Goal: Task Accomplishment & Management: Complete application form

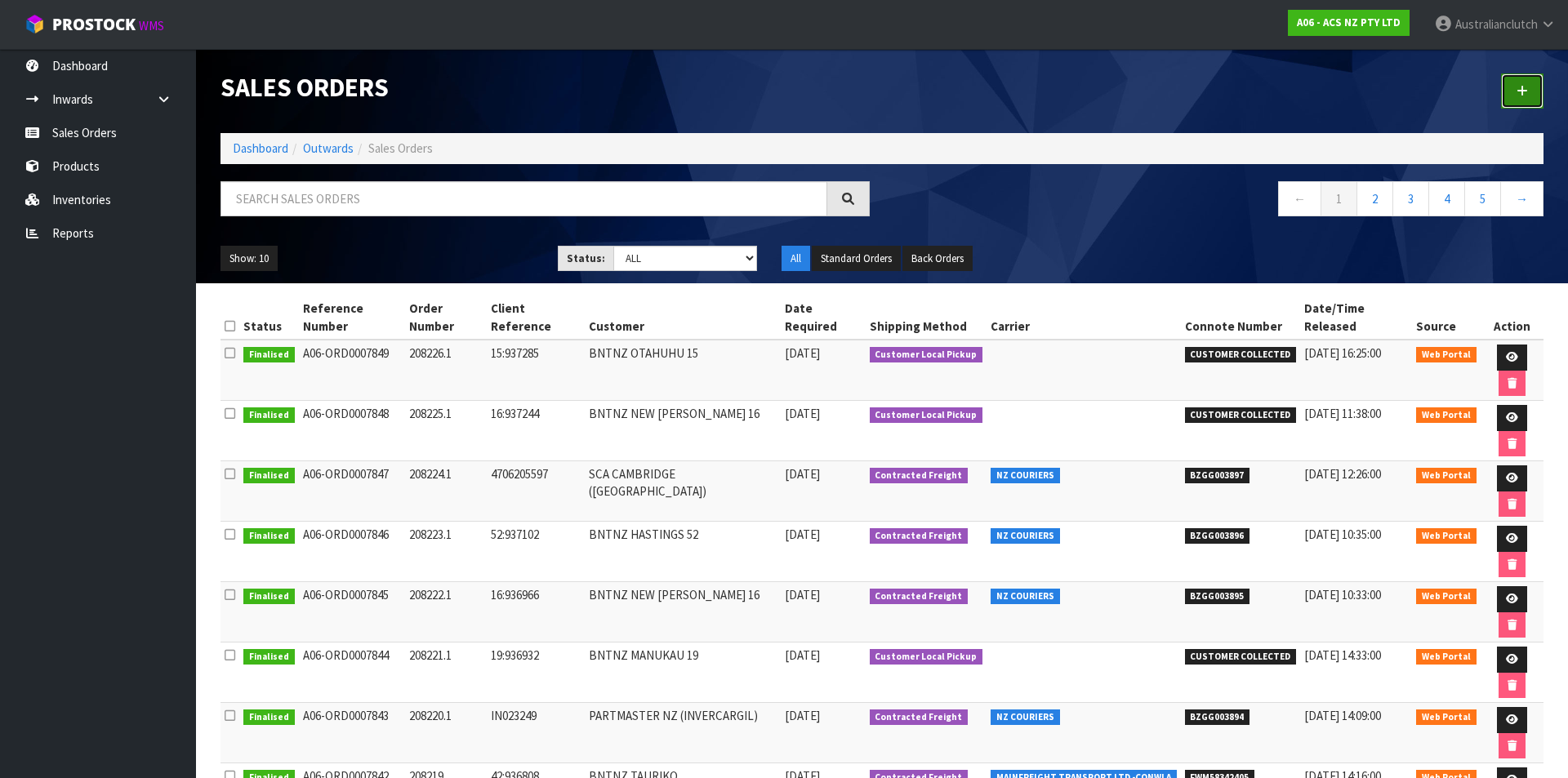
click at [1514, 91] on link at bounding box center [1522, 90] width 42 height 35
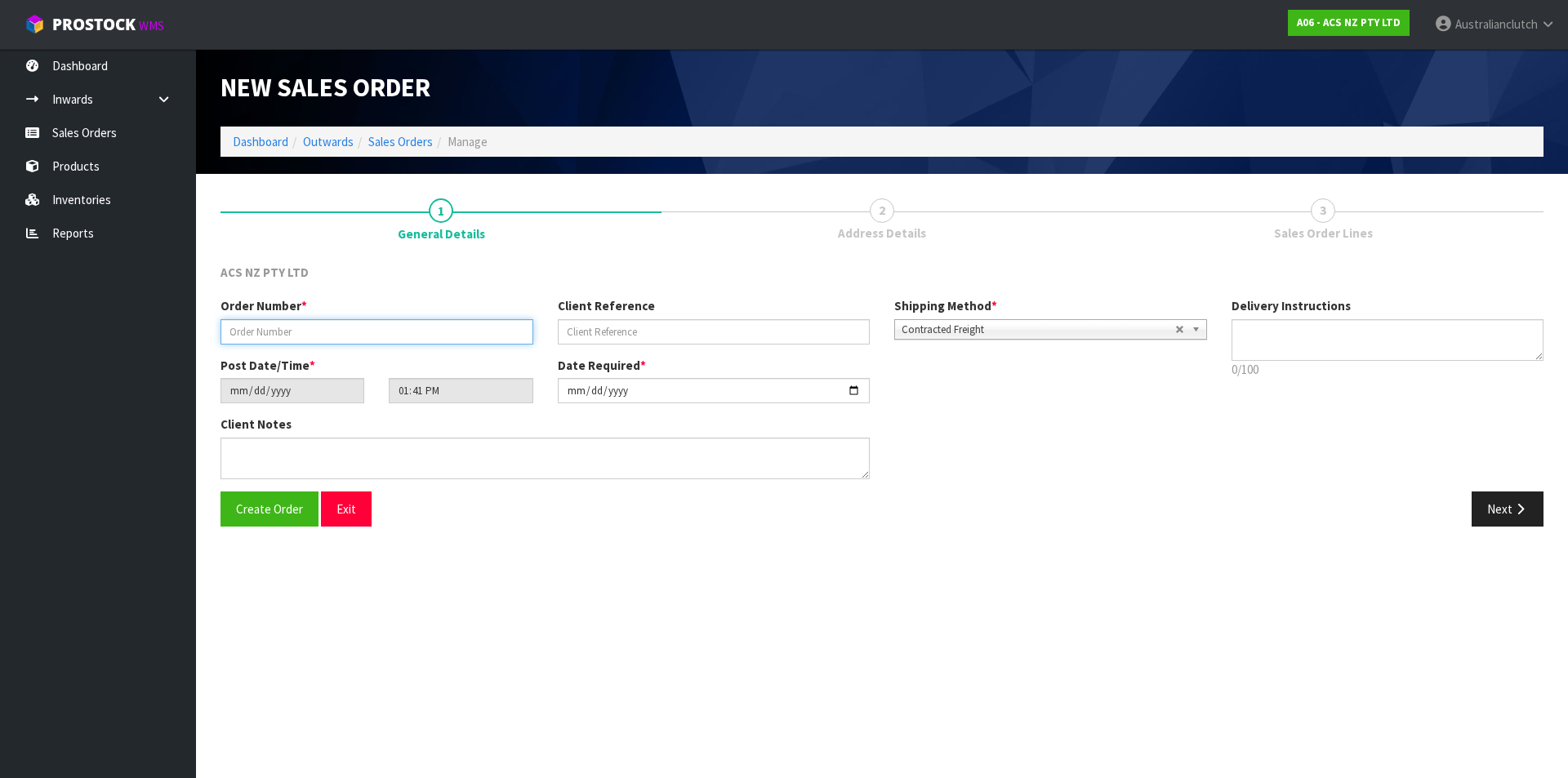
click at [337, 325] on input "text" at bounding box center [377, 332] width 313 height 25
type input "208229.1"
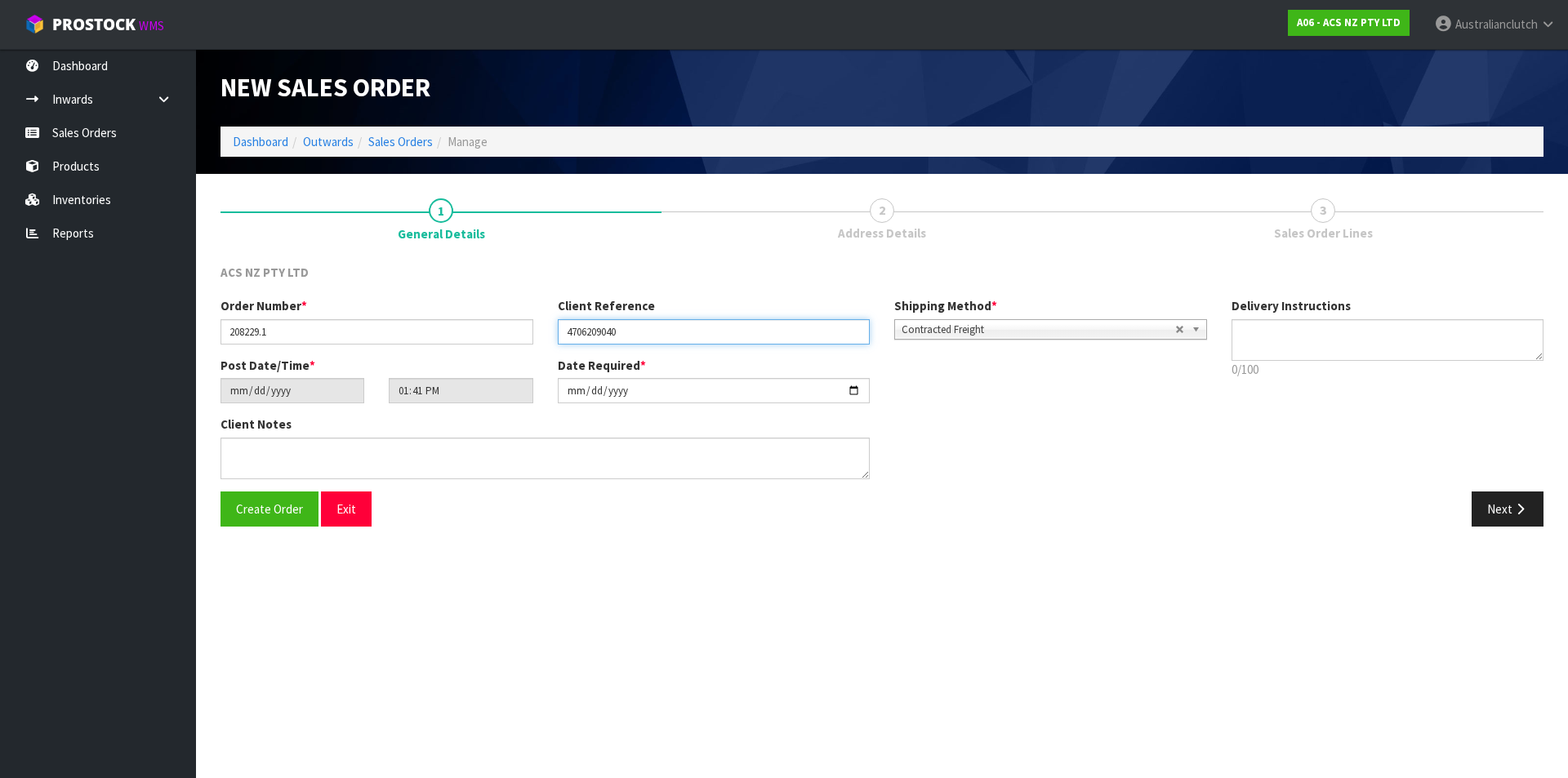
type input "4706209040"
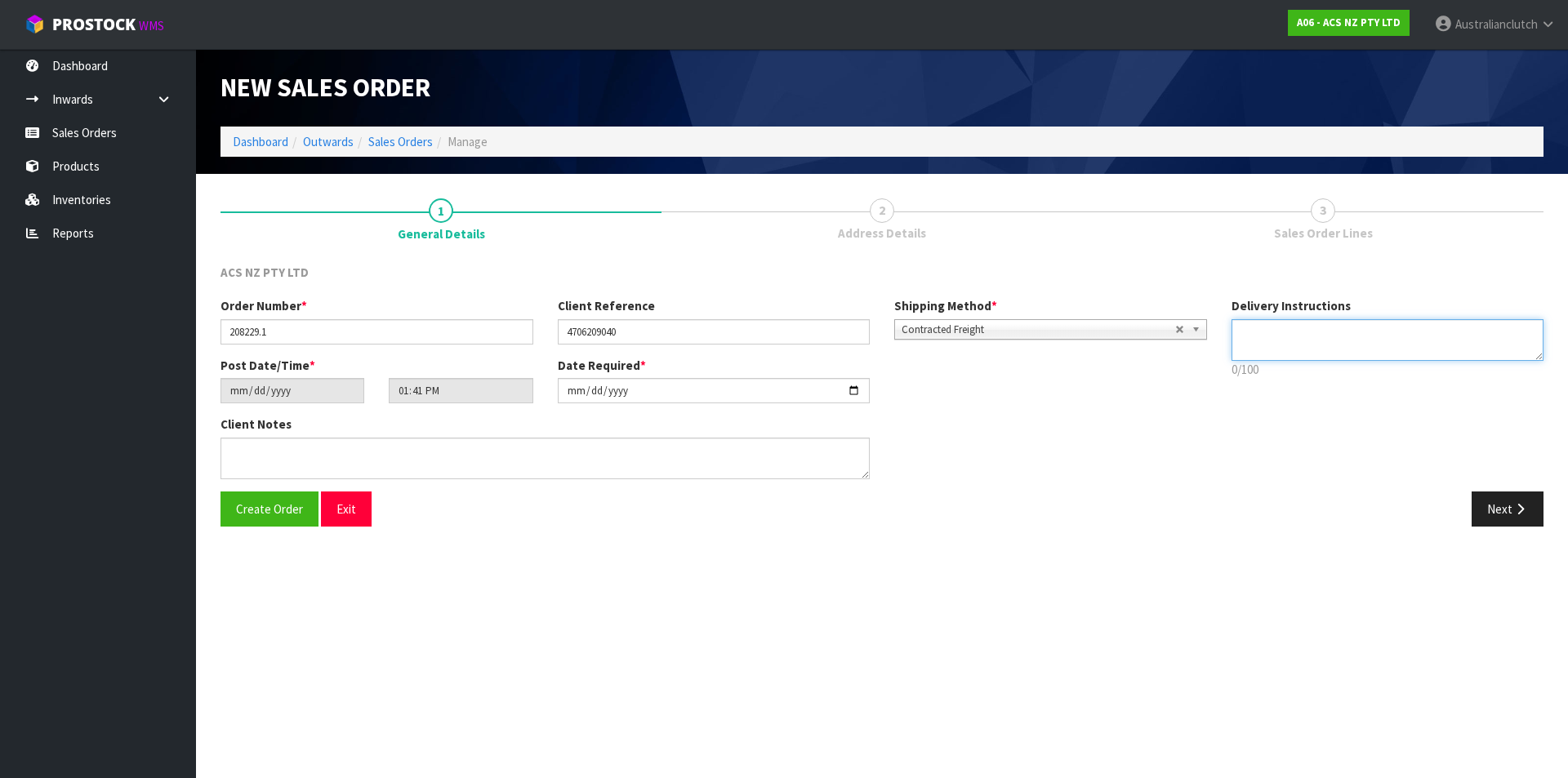
click at [1319, 341] on textarea at bounding box center [1388, 340] width 313 height 41
type textarea "NZC PLEASE"
click at [1491, 500] on button "Next" at bounding box center [1507, 508] width 71 height 35
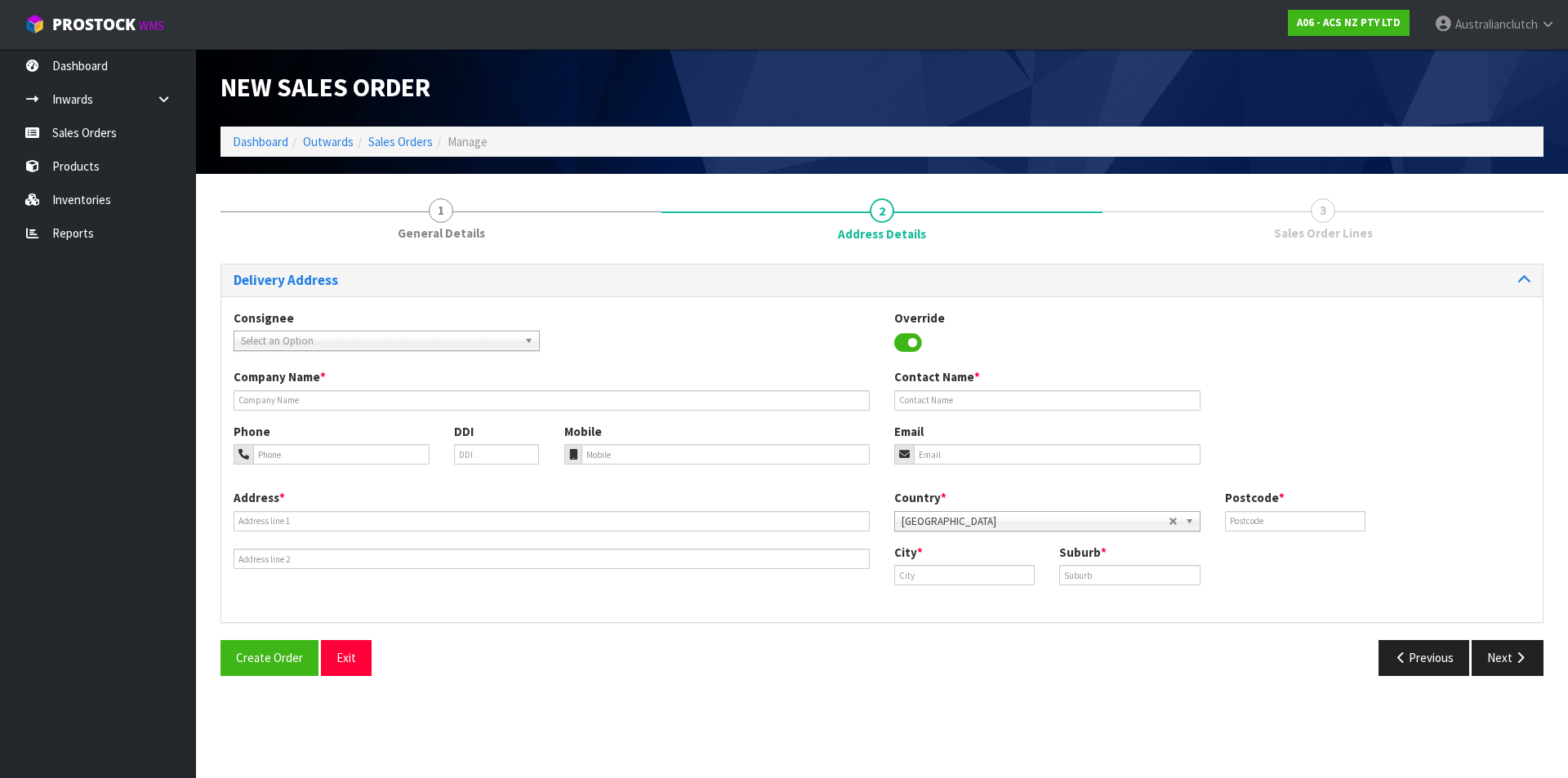
click at [396, 332] on span "Select an Option" at bounding box center [379, 341] width 276 height 20
type input "7019"
click at [403, 381] on li "7019 - SCA CAMBRIDGE ([GEOGRAPHIC_DATA])" at bounding box center [386, 387] width 298 height 21
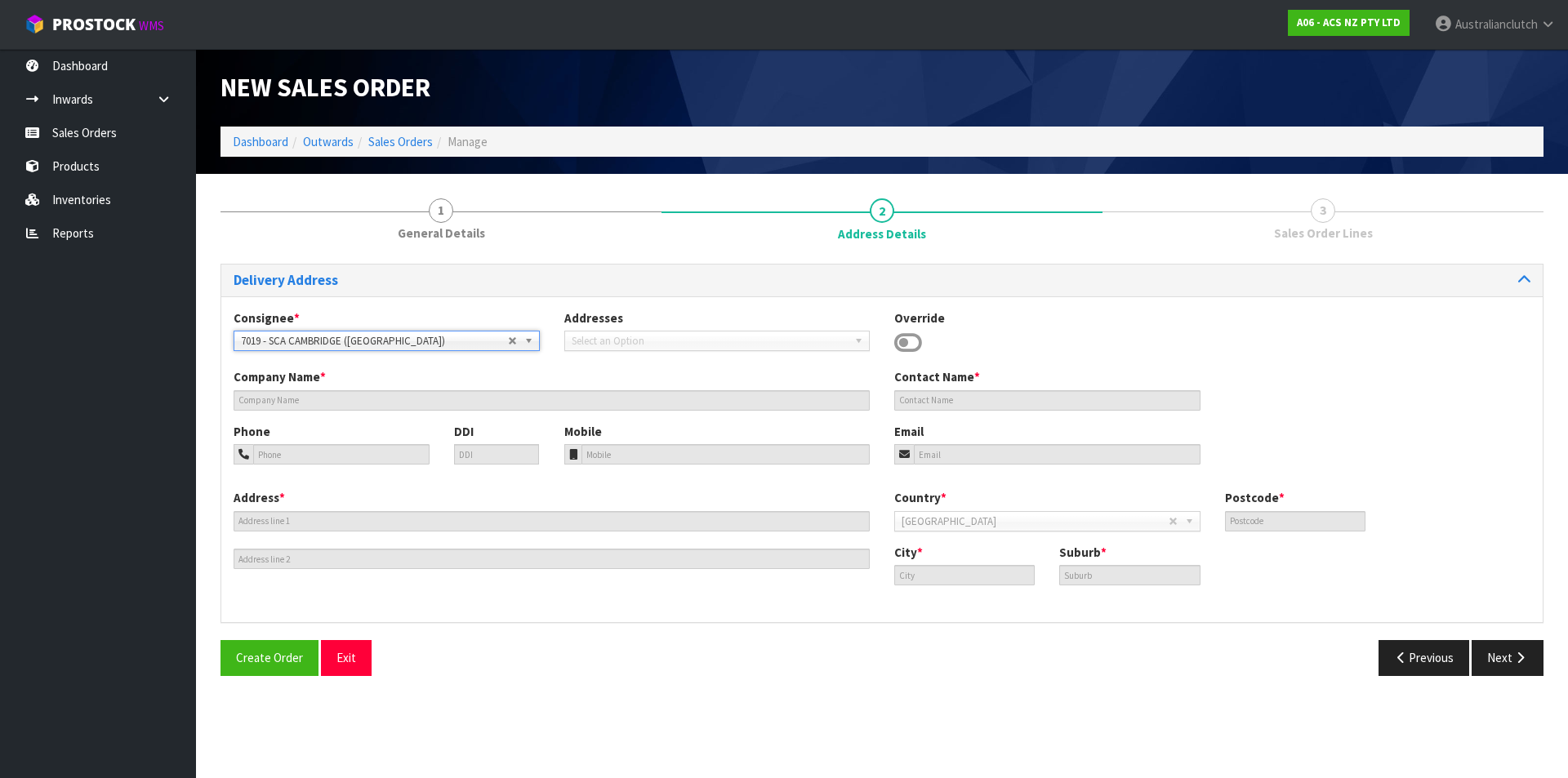
type input "SCA CAMBRIDGE ([GEOGRAPHIC_DATA])"
type input "07 8237618"
type input "[EMAIL_ADDRESS][DOMAIN_NAME]"
type input "SHOP1 [STREET_ADDRESS]"
type input "3434"
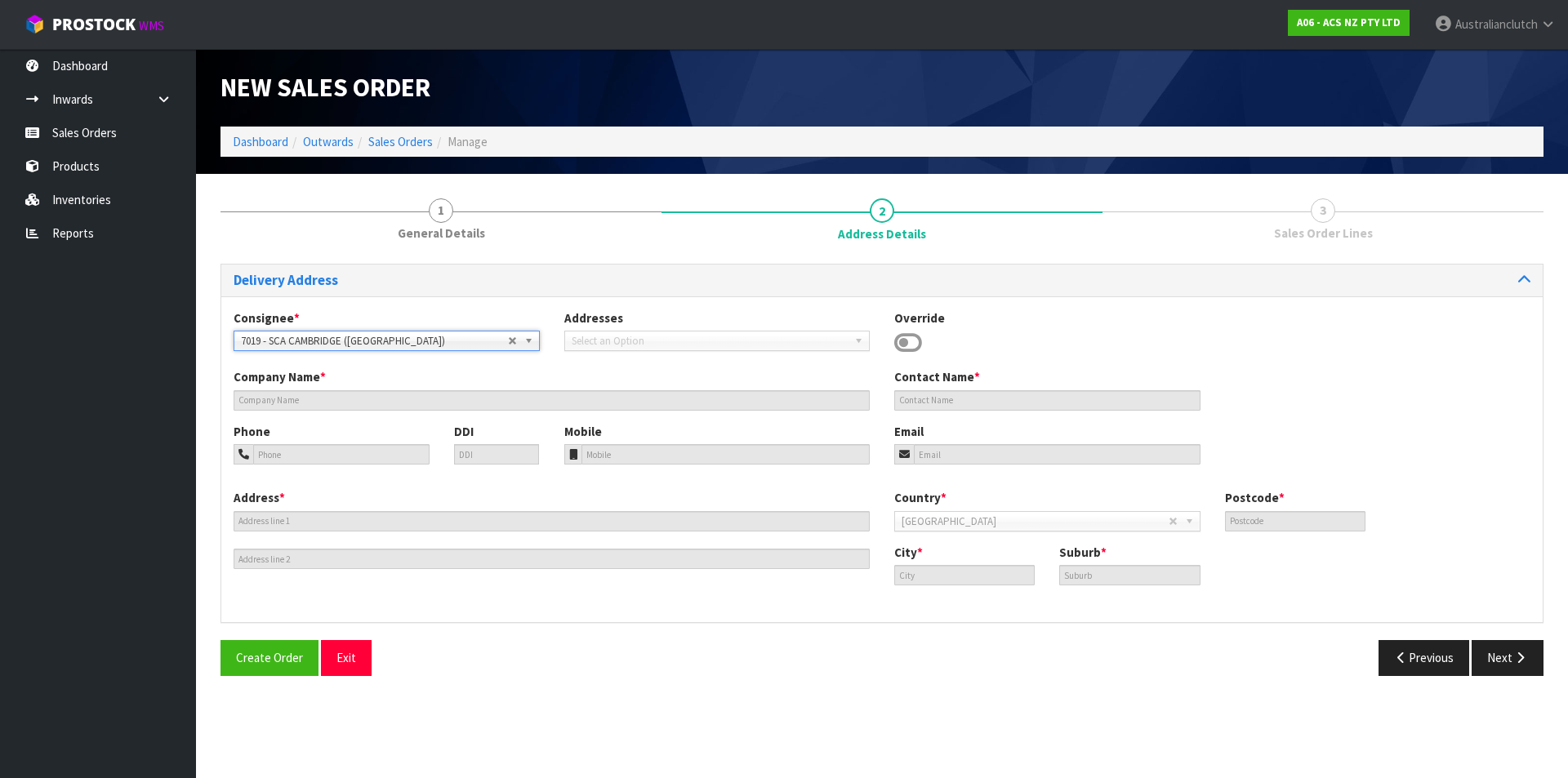
type input "[GEOGRAPHIC_DATA]"
click at [1489, 644] on button "Next" at bounding box center [1507, 657] width 71 height 35
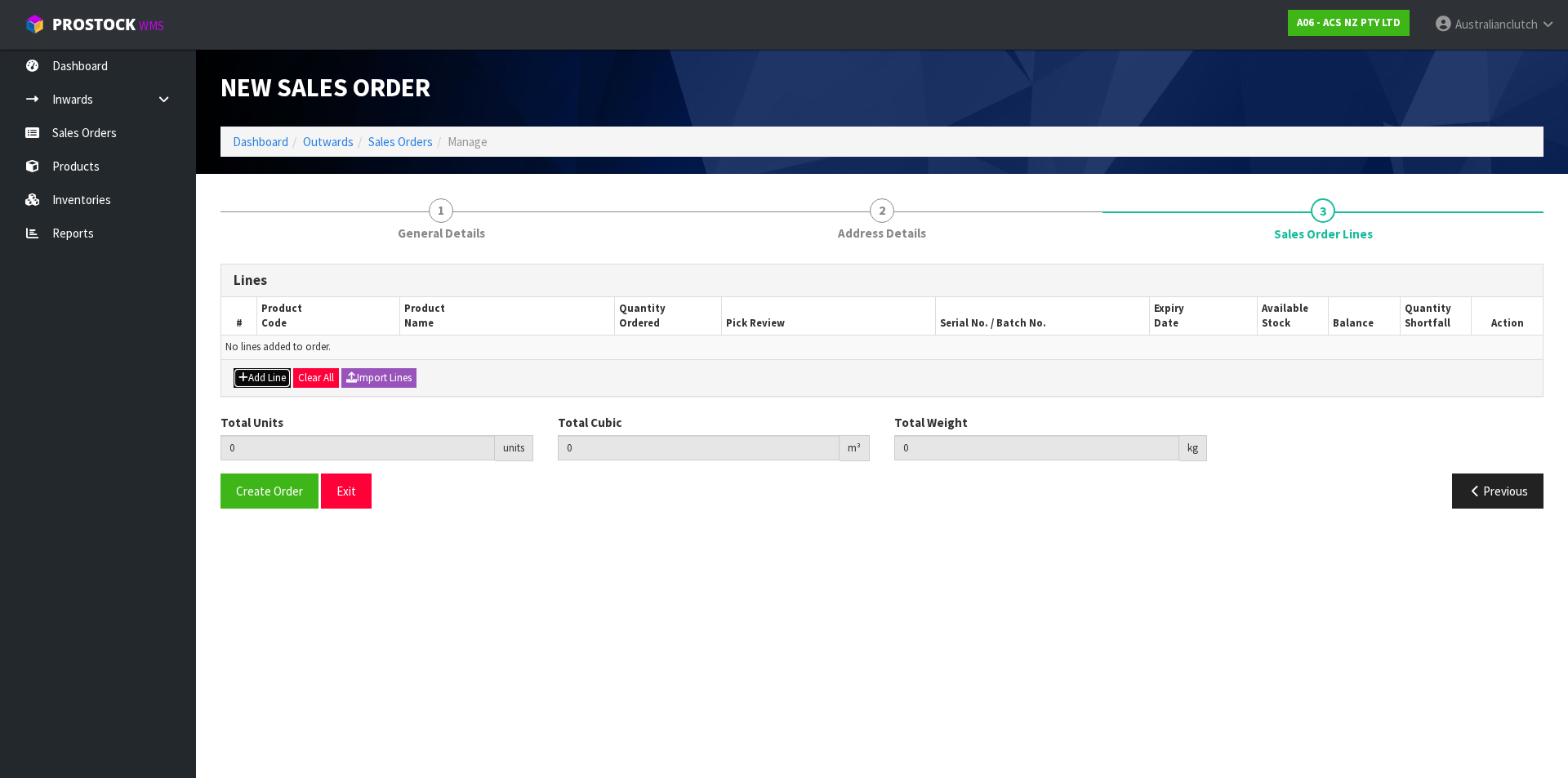
click at [255, 376] on button "Add Line" at bounding box center [261, 378] width 57 height 20
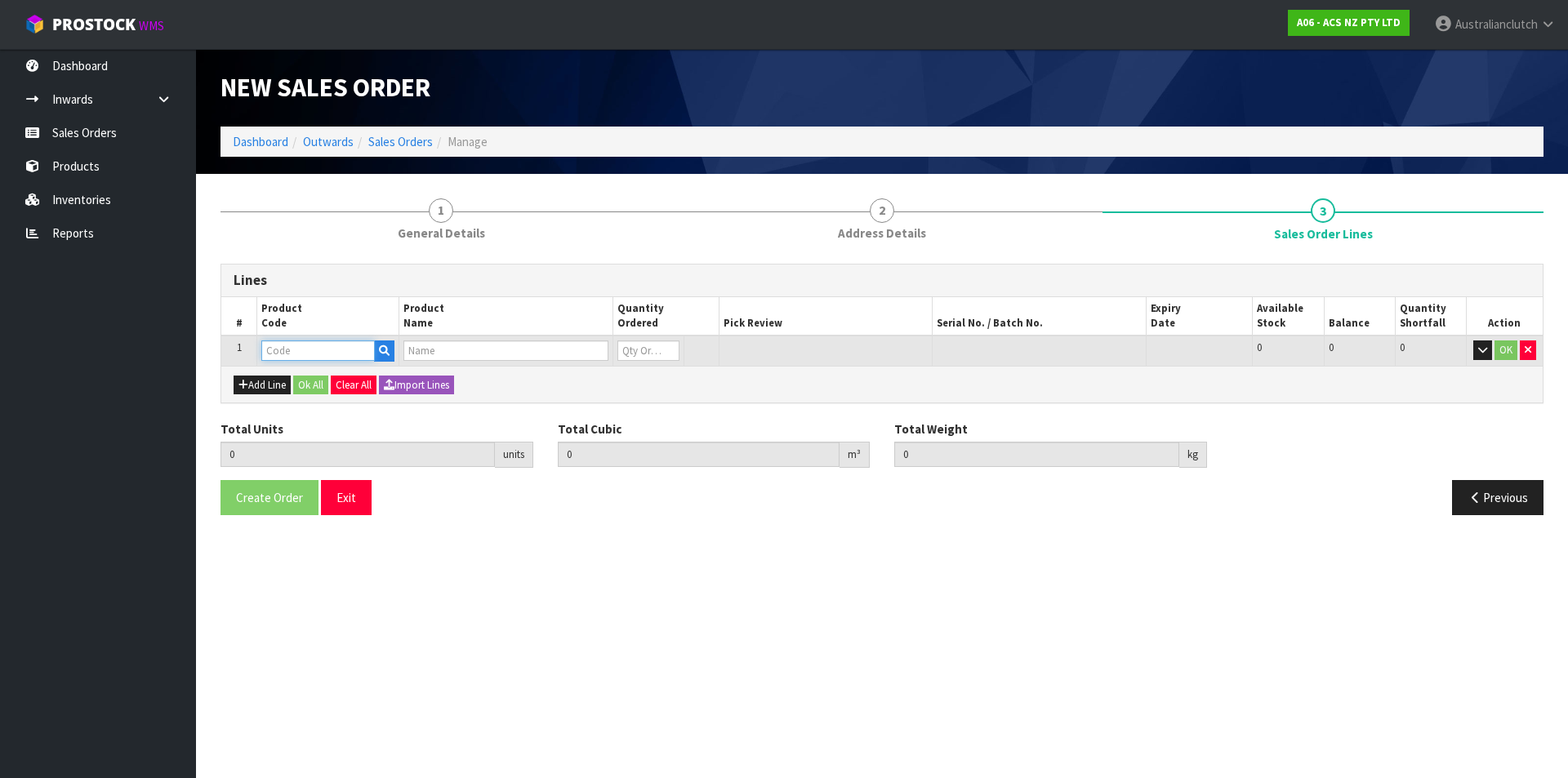
click at [271, 345] on input "text" at bounding box center [318, 350] width 114 height 21
type input "SCDE004"
type input "0.000000"
type input "0.000"
type input "CLUTCH S/CYL DAEWOO 17.46MM (11/16")"
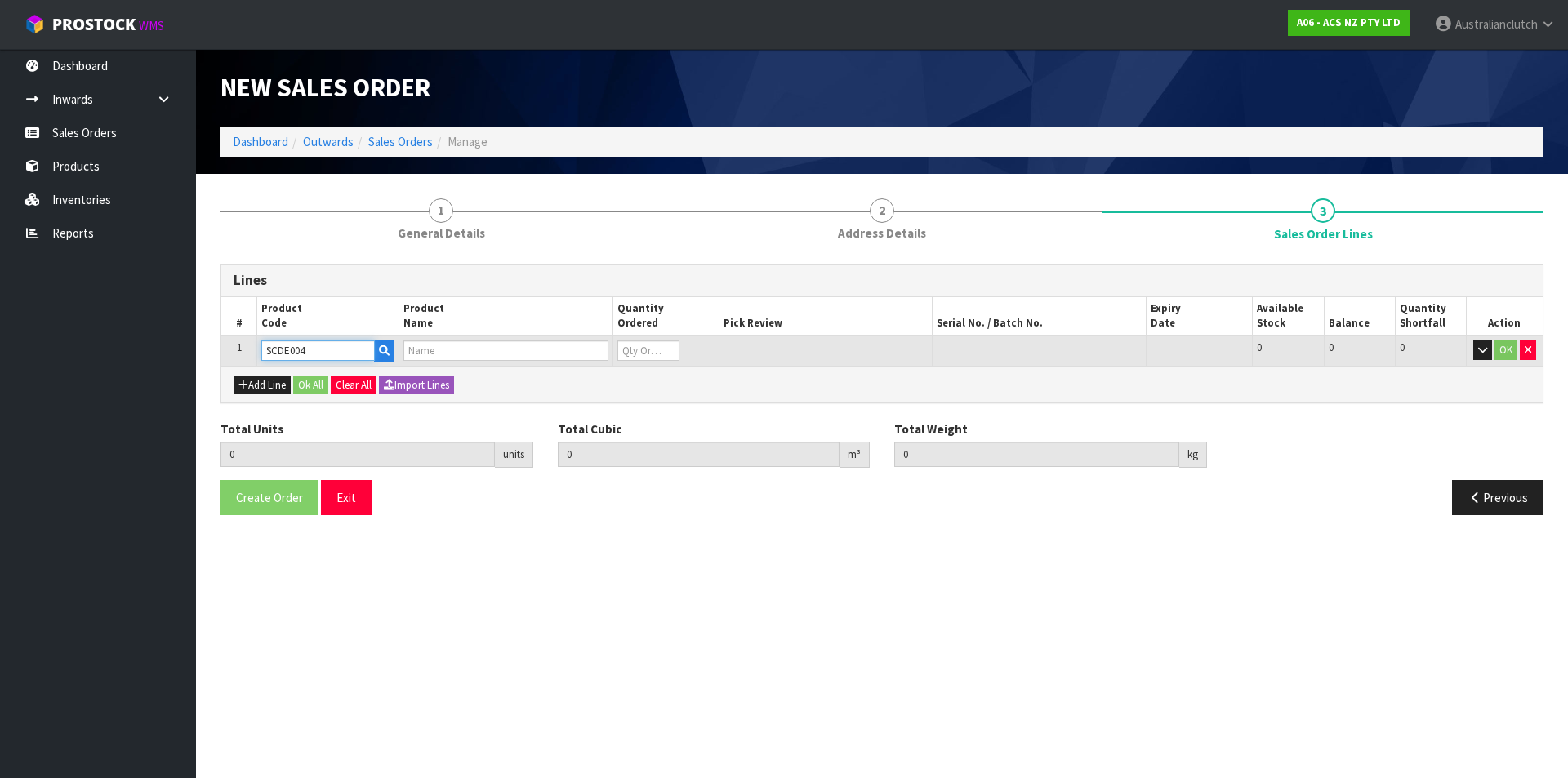
type input "0"
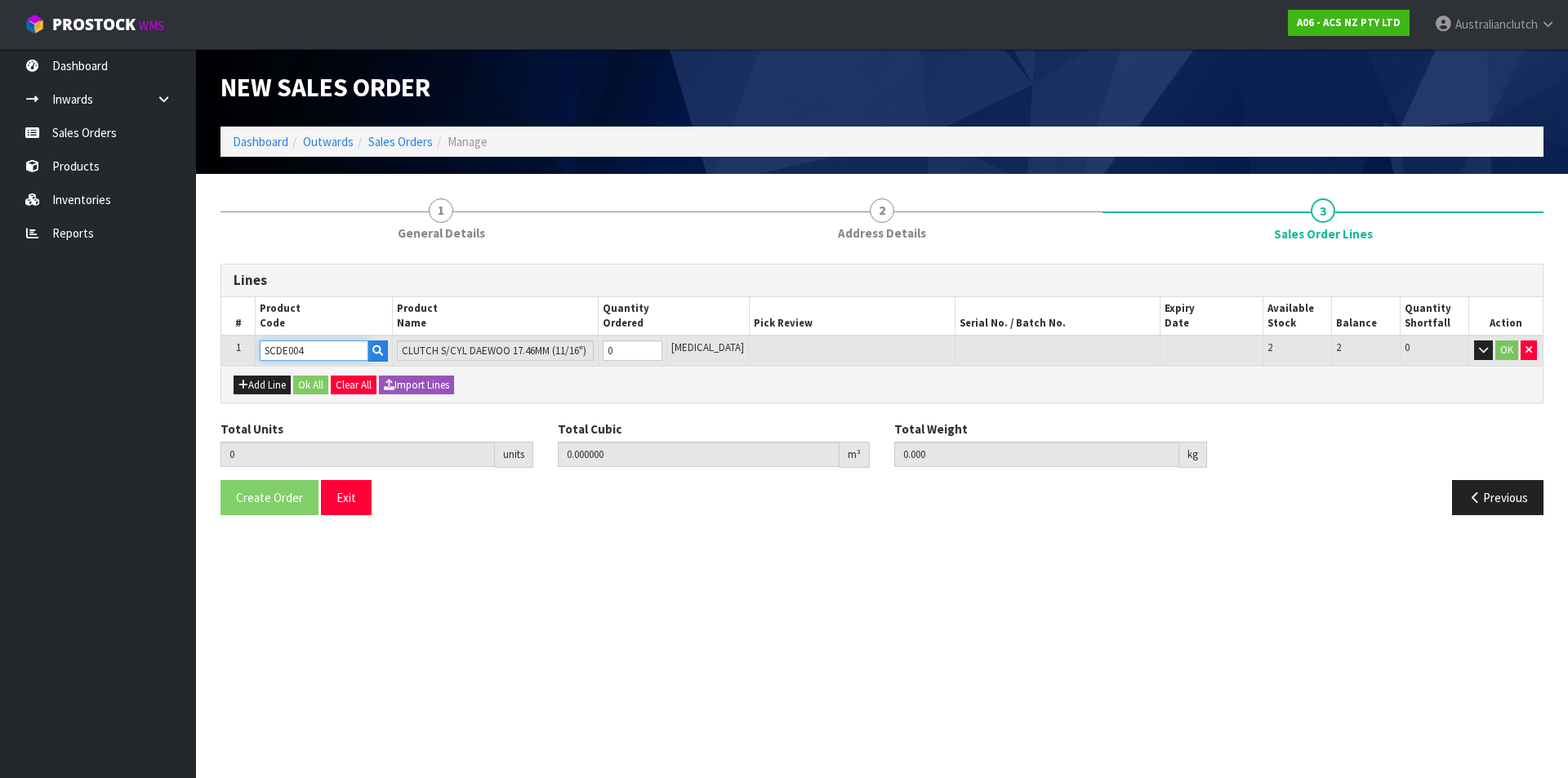
type input "SCDE004"
type input "1"
type input "0.002981"
type input "0.55"
type input "1"
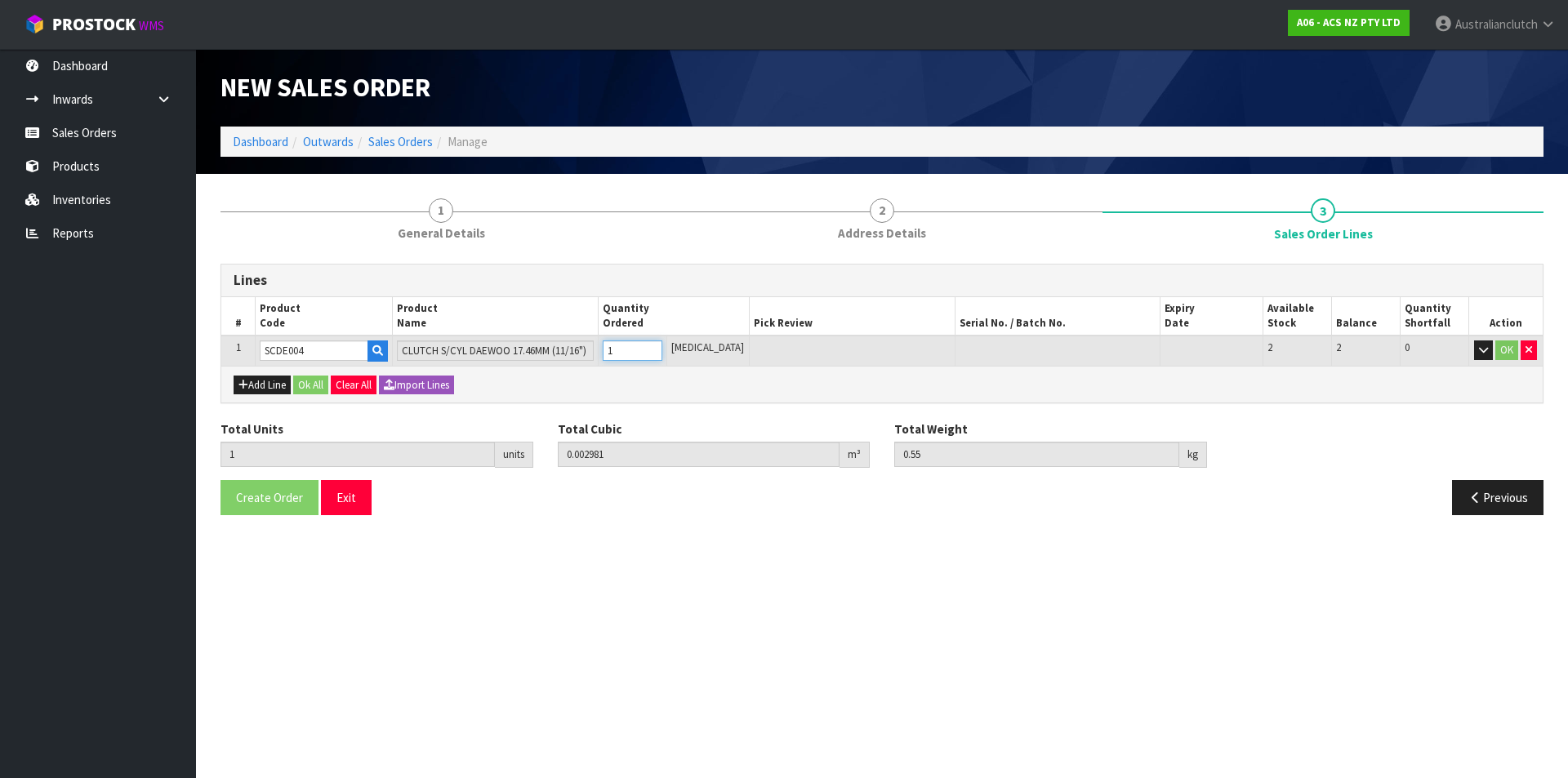
click at [663, 347] on input "1" at bounding box center [632, 350] width 59 height 21
click at [1510, 353] on button "OK" at bounding box center [1507, 350] width 23 height 20
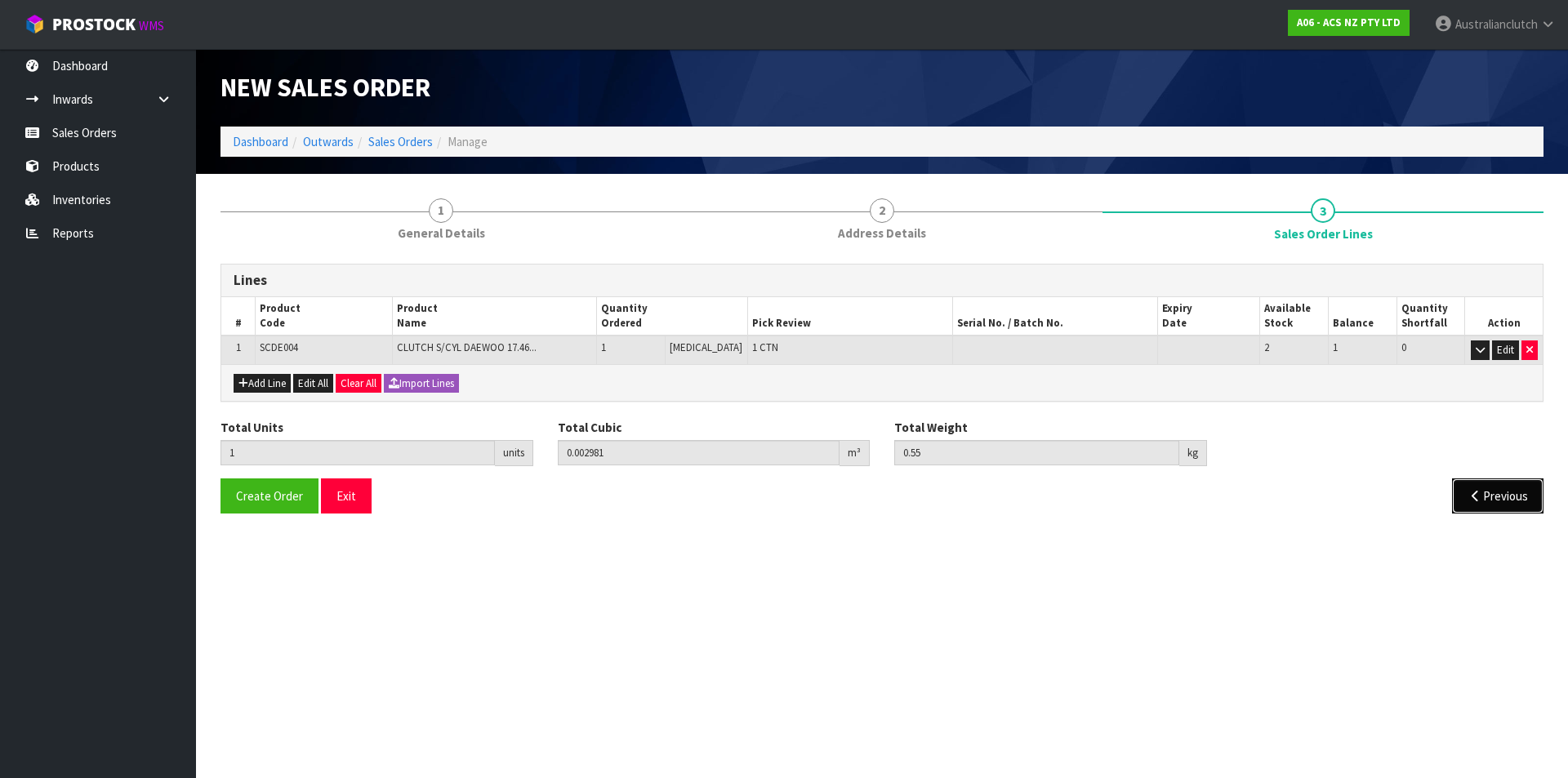
click at [1487, 503] on button "Previous" at bounding box center [1497, 495] width 91 height 35
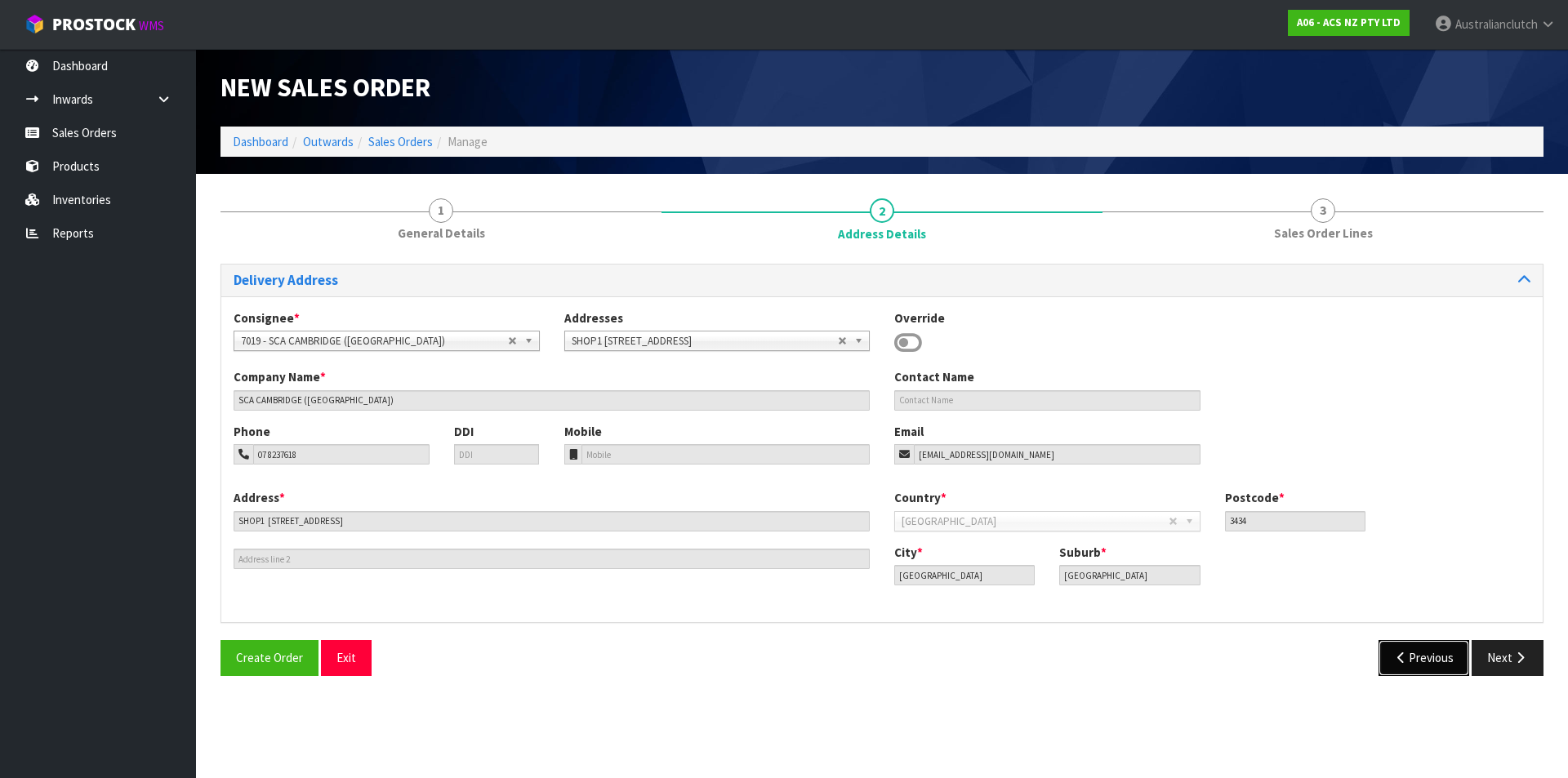
drag, startPoint x: 1403, startPoint y: 646, endPoint x: 1392, endPoint y: 639, distance: 13.0
click at [1403, 646] on button "Previous" at bounding box center [1423, 657] width 91 height 35
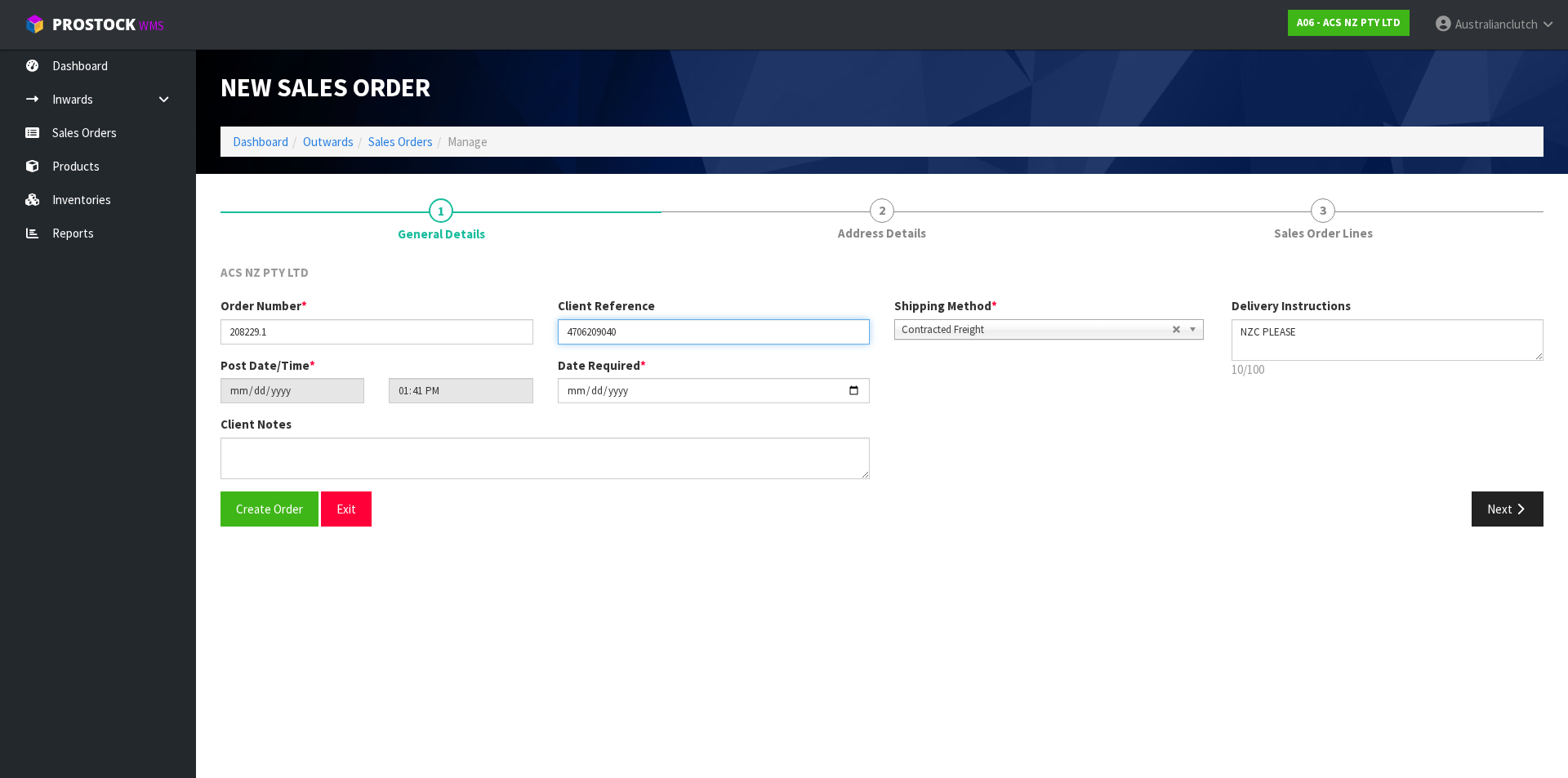
drag, startPoint x: 683, startPoint y: 326, endPoint x: 557, endPoint y: 333, distance: 126.2
click at [557, 333] on div "Client Reference 4706209040" at bounding box center [713, 320] width 337 height 47
click at [1509, 506] on button "Next" at bounding box center [1507, 508] width 71 height 35
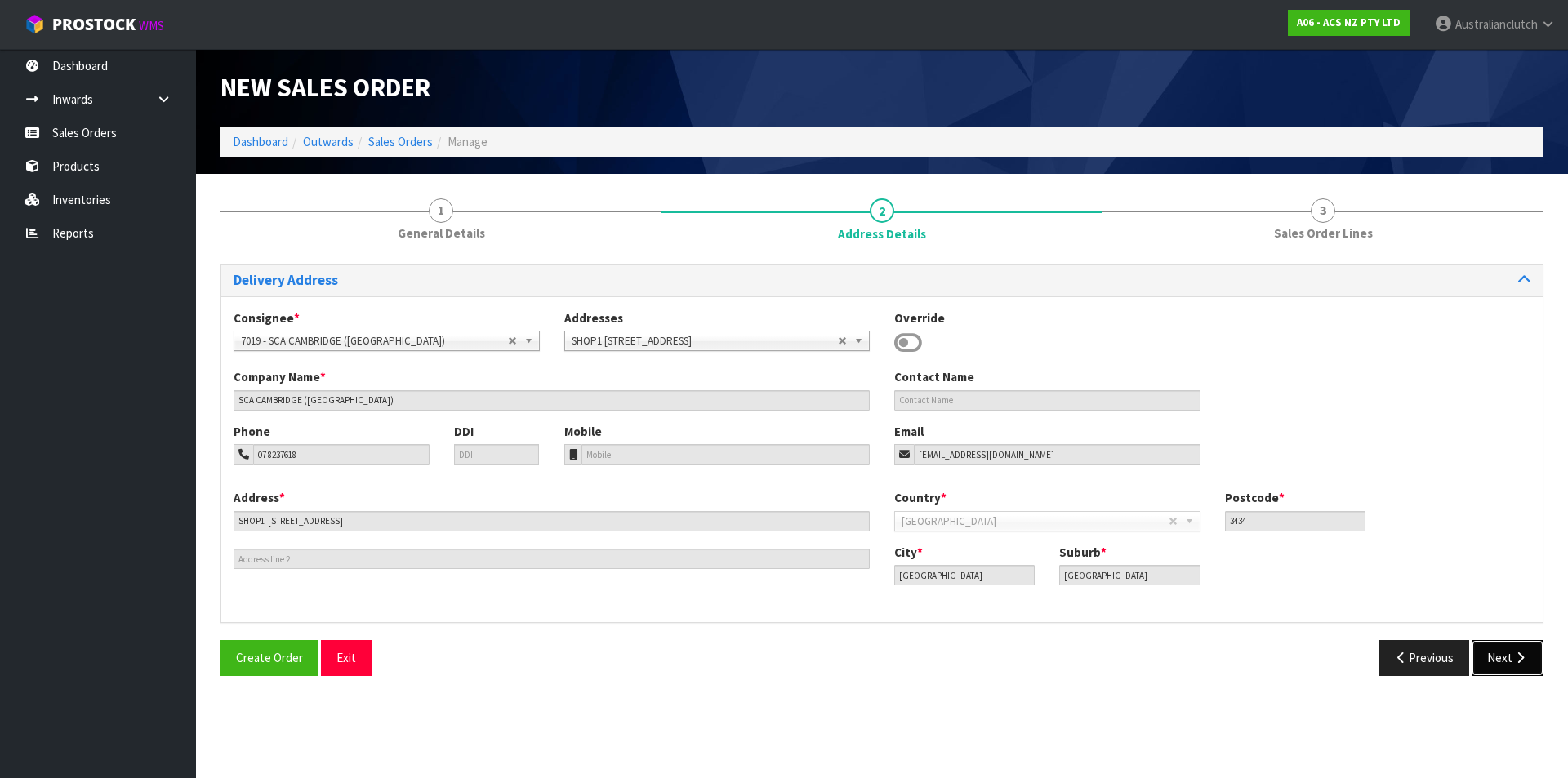
click at [1502, 646] on button "Next" at bounding box center [1507, 657] width 71 height 35
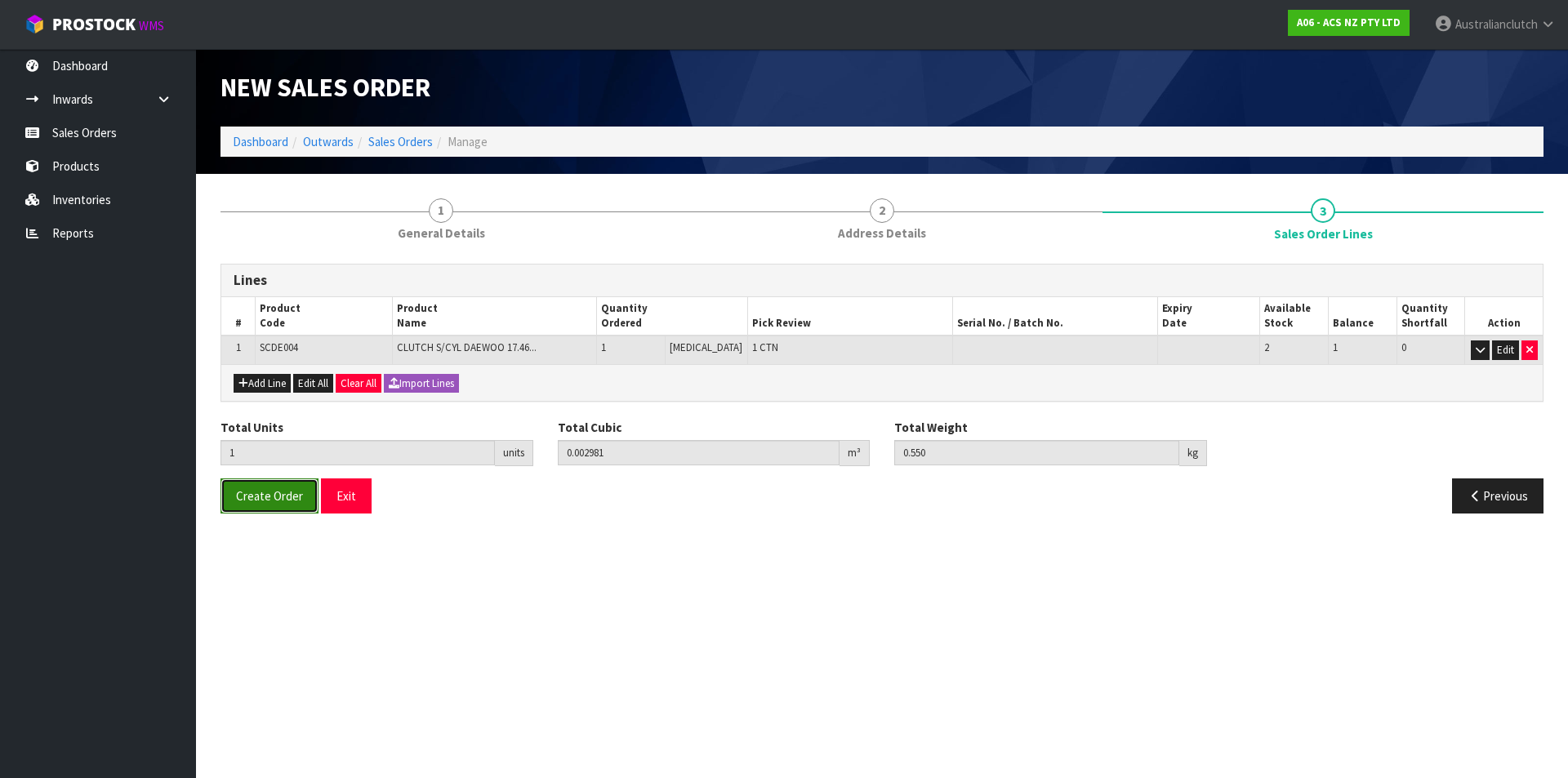
click at [245, 505] on button "Create Order" at bounding box center [270, 495] width 98 height 35
